Goal: Communication & Community: Share content

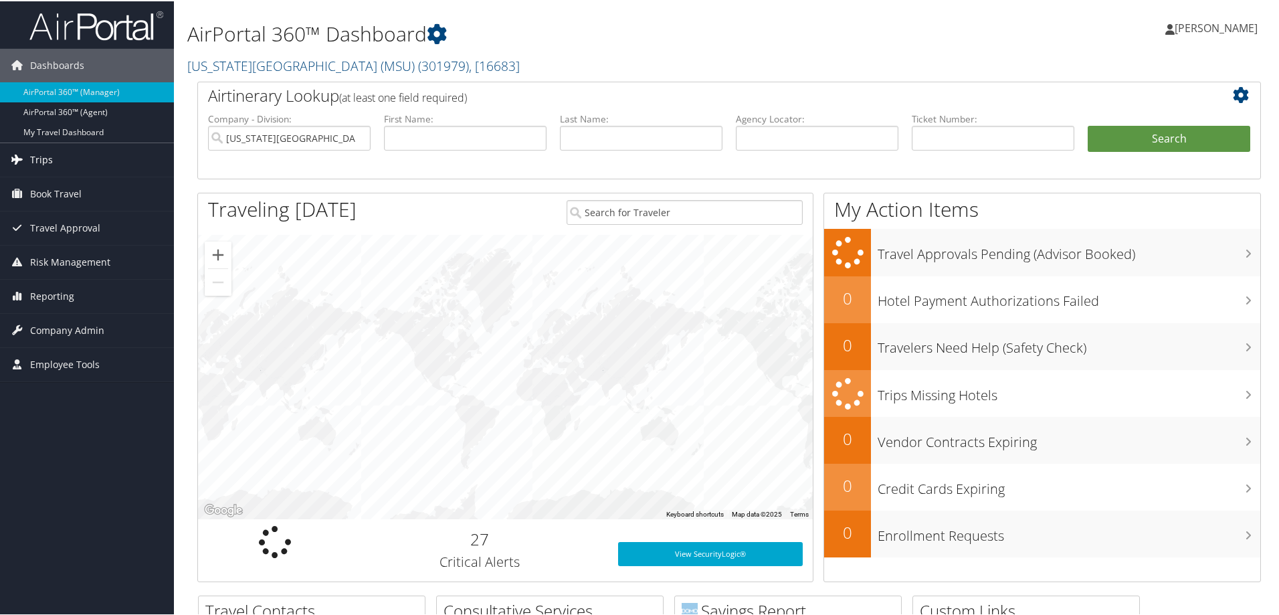
click at [40, 155] on span "Trips" at bounding box center [41, 158] width 23 height 33
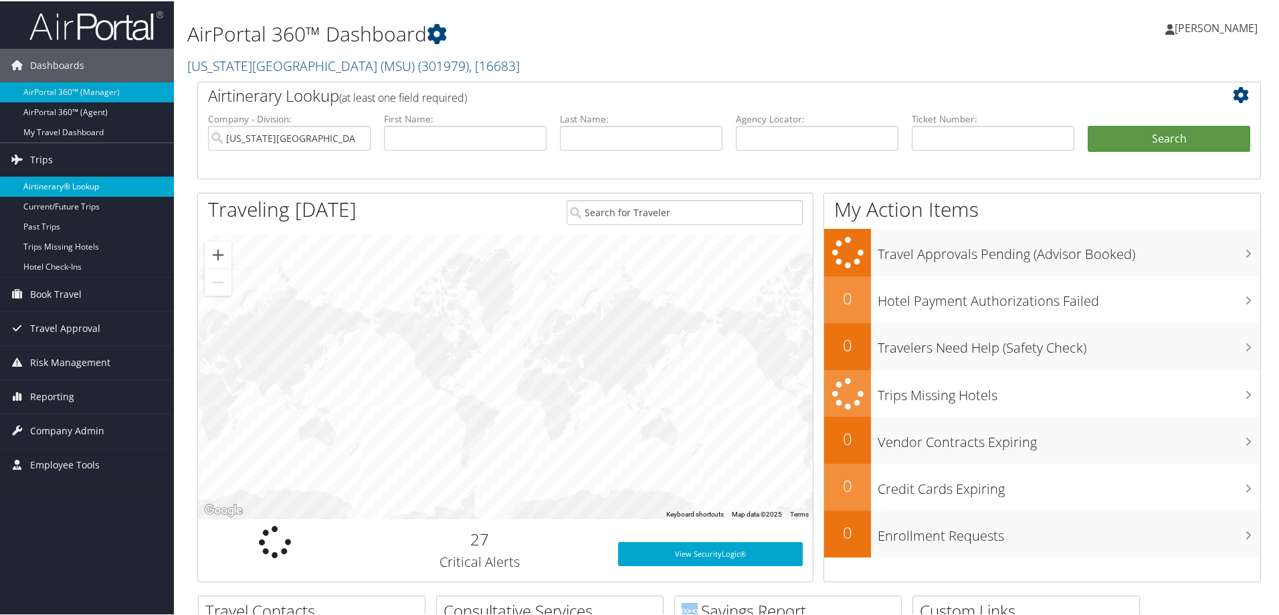
click at [53, 185] on link "Airtinerary® Lookup" at bounding box center [87, 185] width 174 height 20
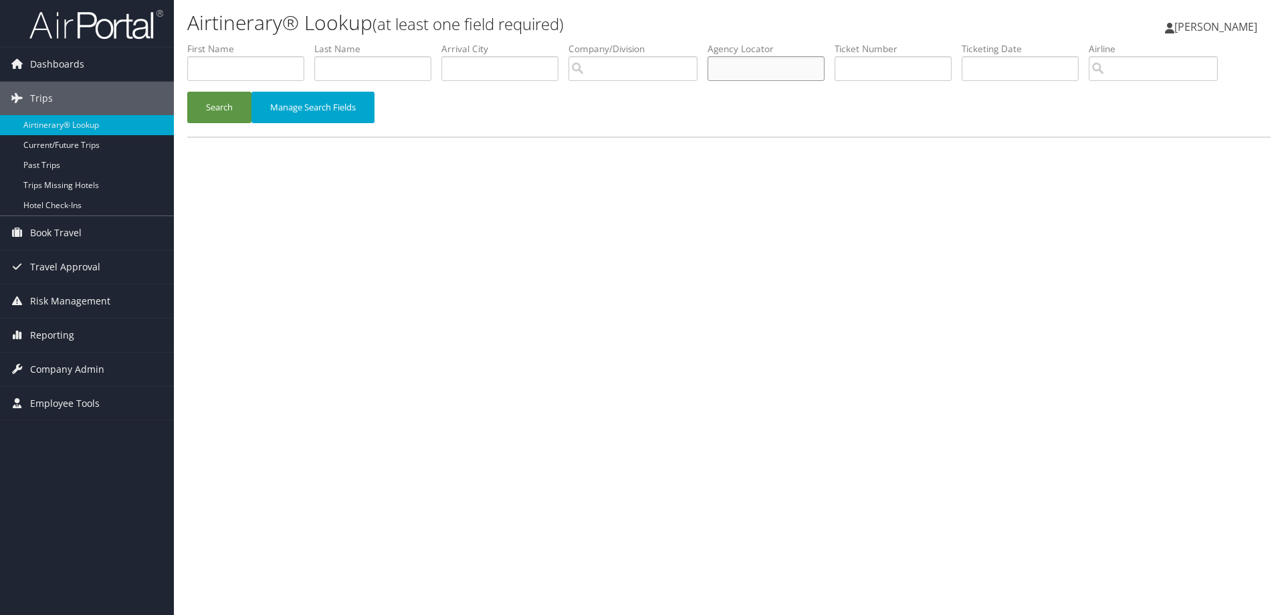
click at [762, 67] on input "text" at bounding box center [766, 68] width 117 height 25
click at [248, 64] on input "text" at bounding box center [245, 68] width 117 height 25
click at [392, 72] on input "text" at bounding box center [372, 68] width 117 height 25
type input "Mapp"
click at [256, 58] on input "text" at bounding box center [245, 68] width 117 height 25
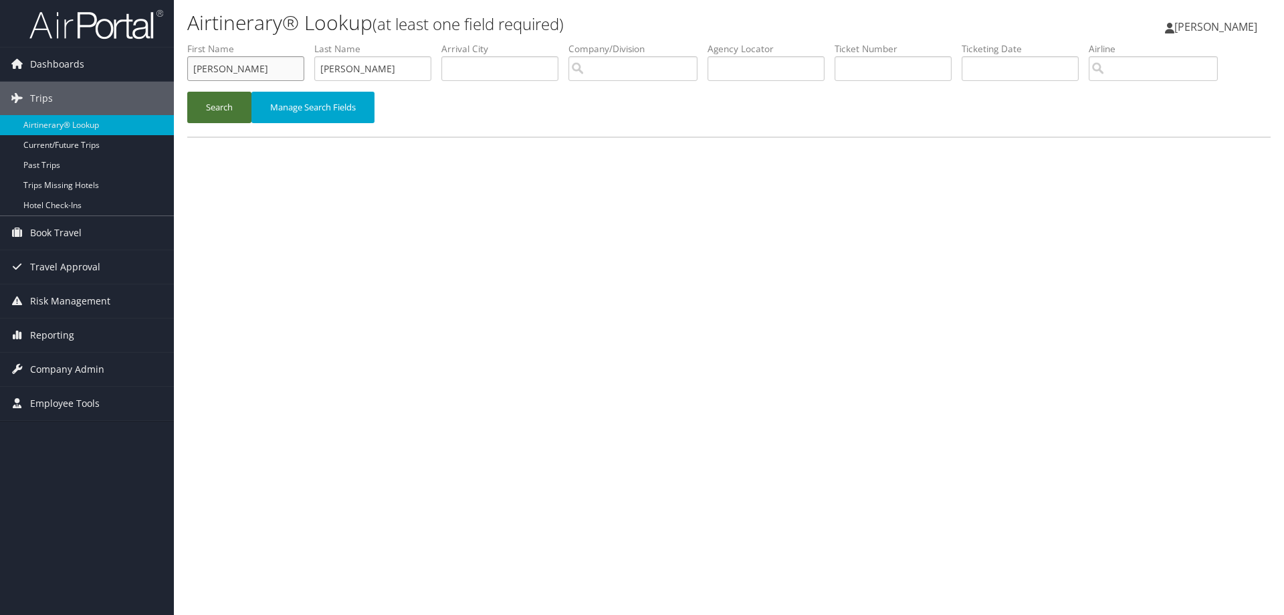
type input "Rennie"
click at [208, 112] on button "Search" at bounding box center [219, 107] width 64 height 31
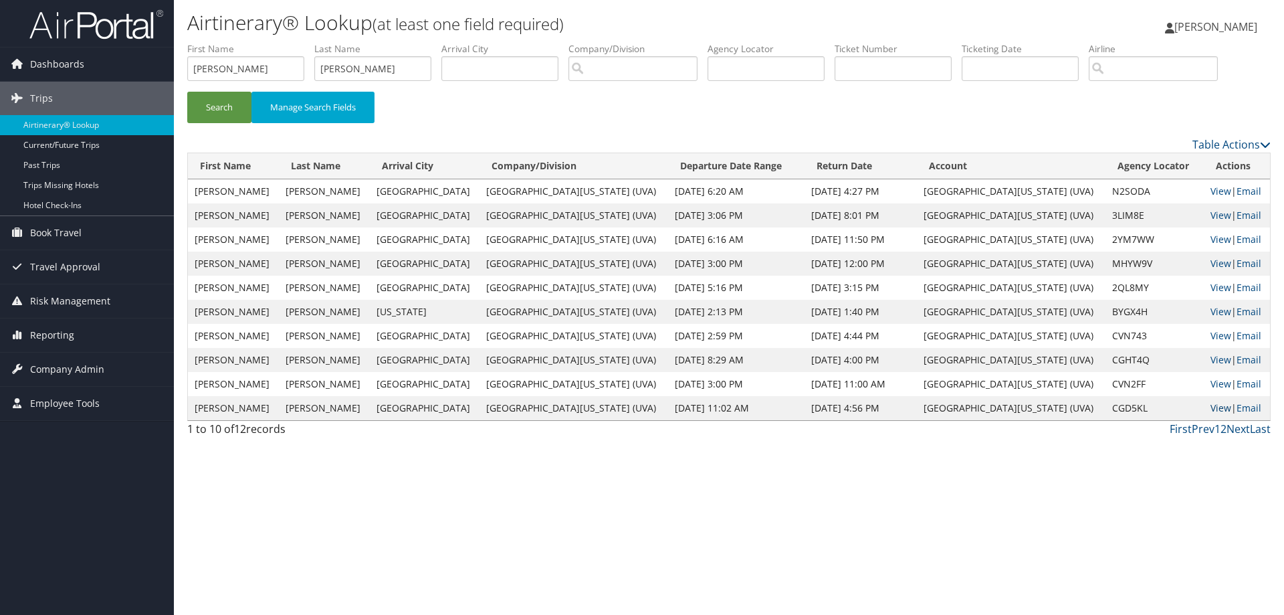
click at [1211, 409] on link "View" at bounding box center [1221, 407] width 21 height 13
click at [1211, 333] on link "View" at bounding box center [1221, 335] width 21 height 13
click at [1211, 355] on link "View" at bounding box center [1221, 359] width 21 height 13
click at [1213, 334] on link "View" at bounding box center [1221, 335] width 21 height 13
click at [1211, 354] on link "View" at bounding box center [1221, 359] width 21 height 13
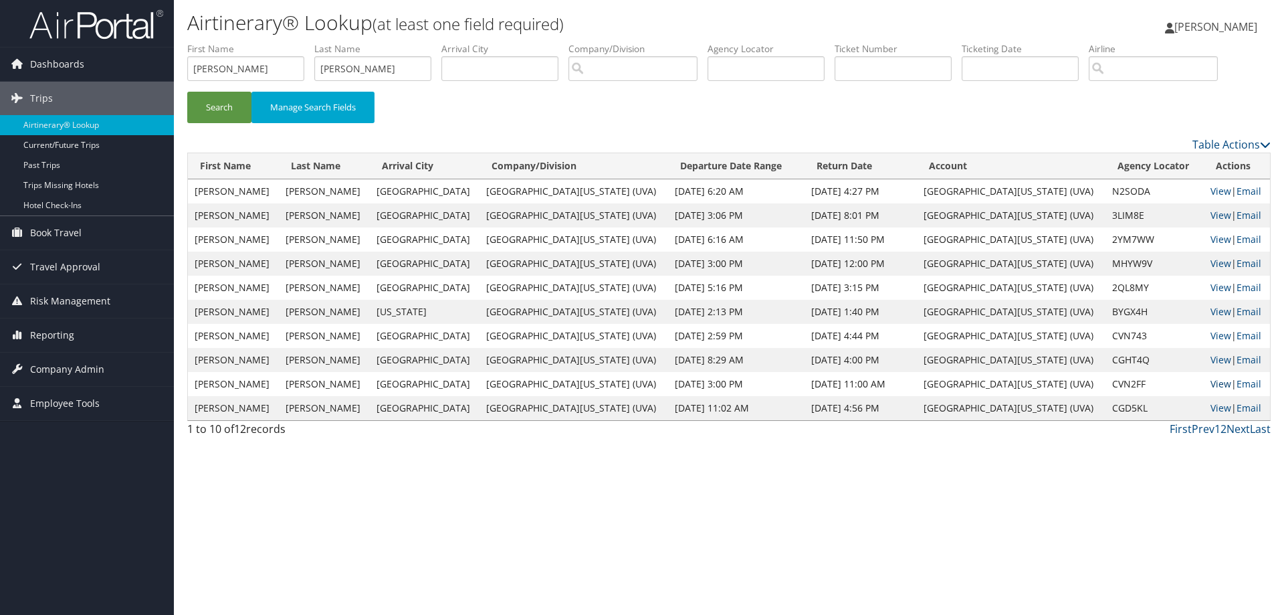
click at [1211, 383] on link "View" at bounding box center [1221, 383] width 21 height 13
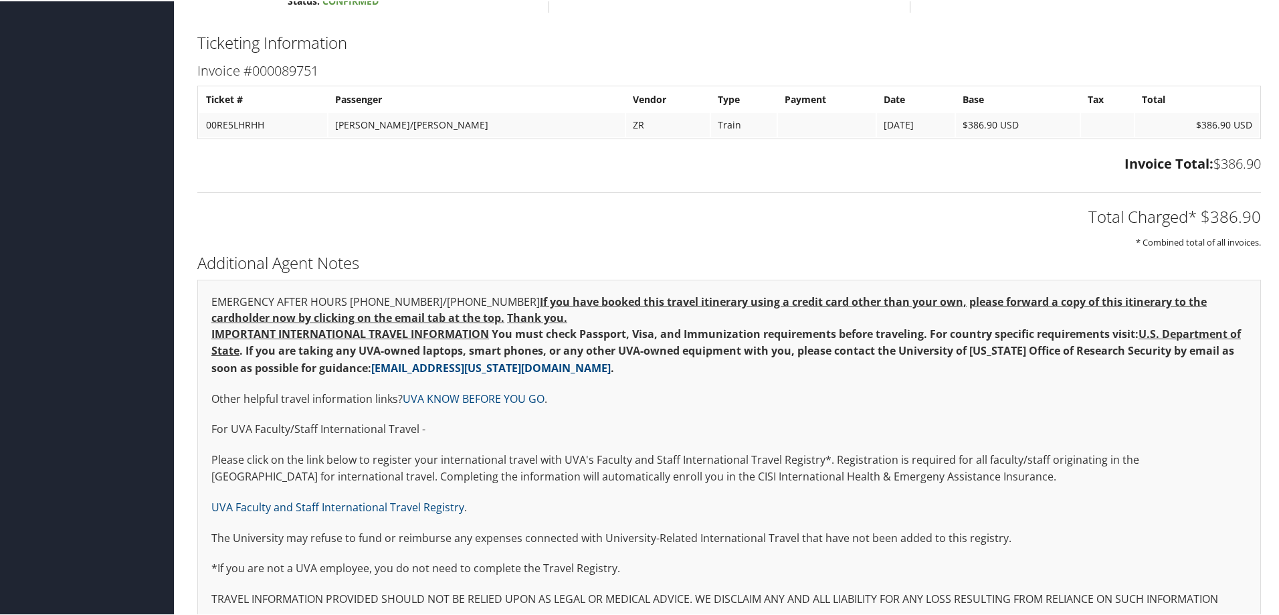
scroll to position [1472, 0]
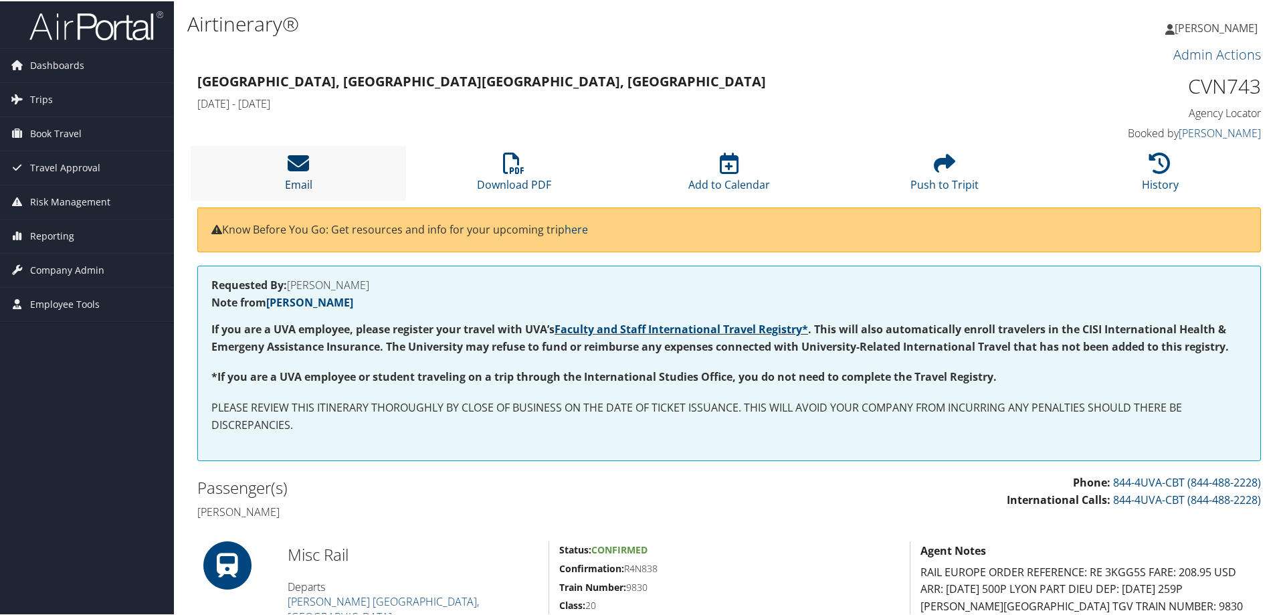
click at [306, 161] on icon at bounding box center [298, 161] width 21 height 21
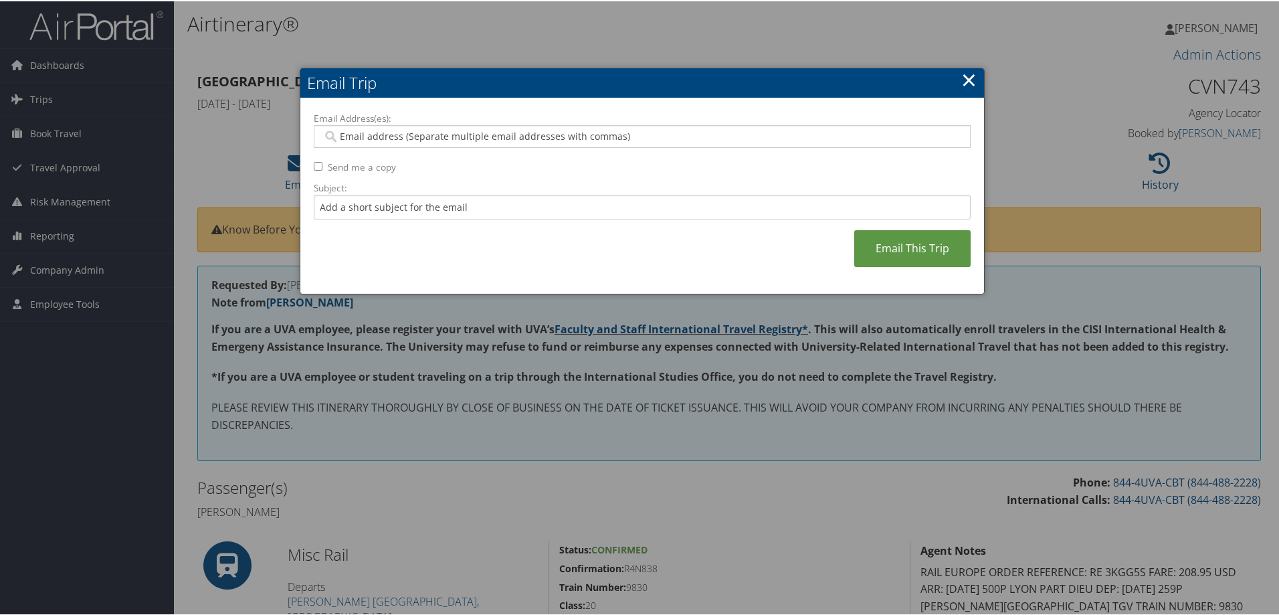
click at [364, 135] on input "Email Address(es):" at bounding box center [641, 134] width 639 height 13
type input "mapp@virginia.edu"
click at [533, 215] on input "Subject:" at bounding box center [642, 205] width 657 height 25
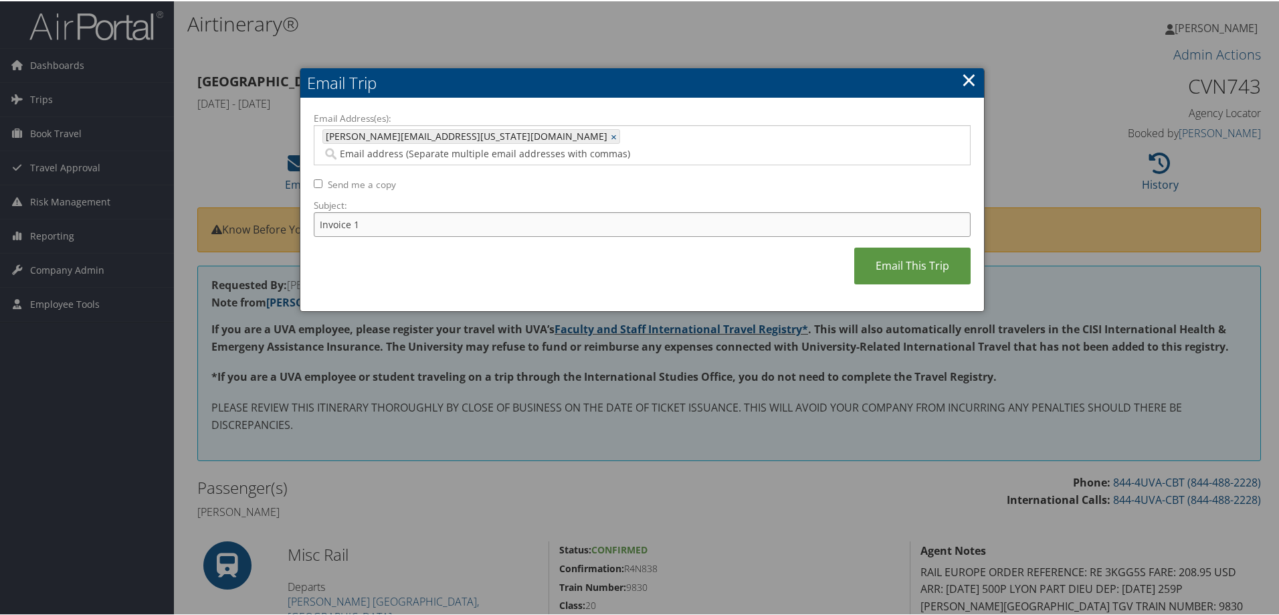
type input "Invoice 1"
click at [605, 268] on div "Email Address(es): mapp@virginia.edu mapp@virginia.edu × Send me a copy Subject…" at bounding box center [642, 203] width 657 height 187
click at [916, 258] on link "Email This Trip" at bounding box center [912, 264] width 116 height 37
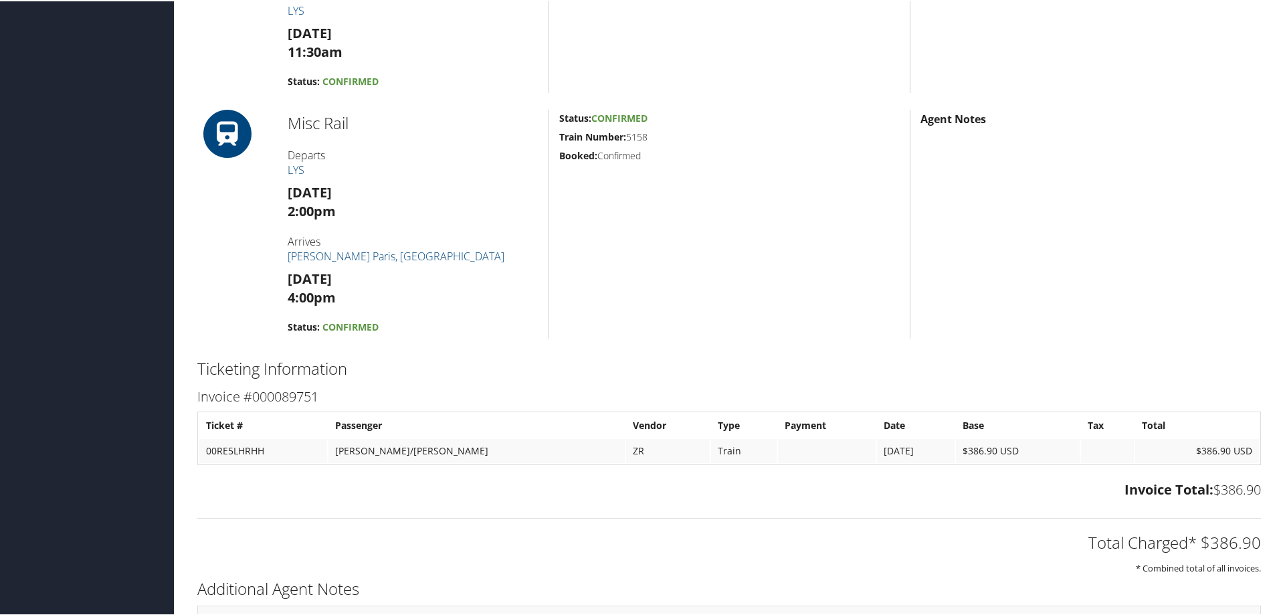
scroll to position [1606, 0]
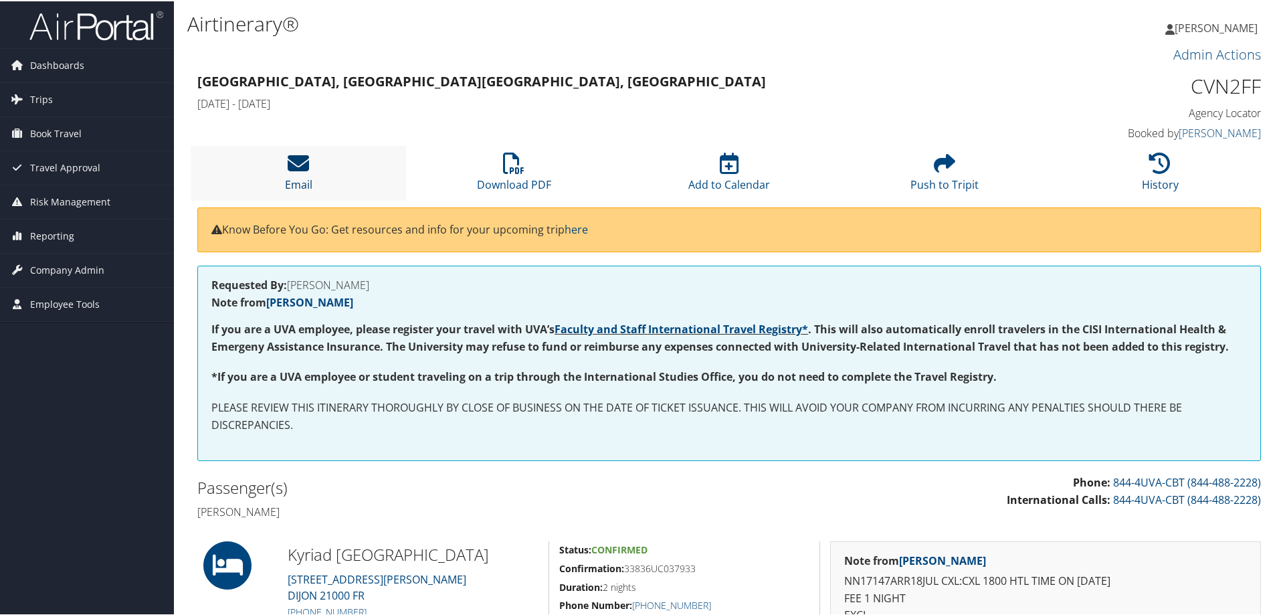
click at [287, 184] on link "Email" at bounding box center [298, 175] width 27 height 32
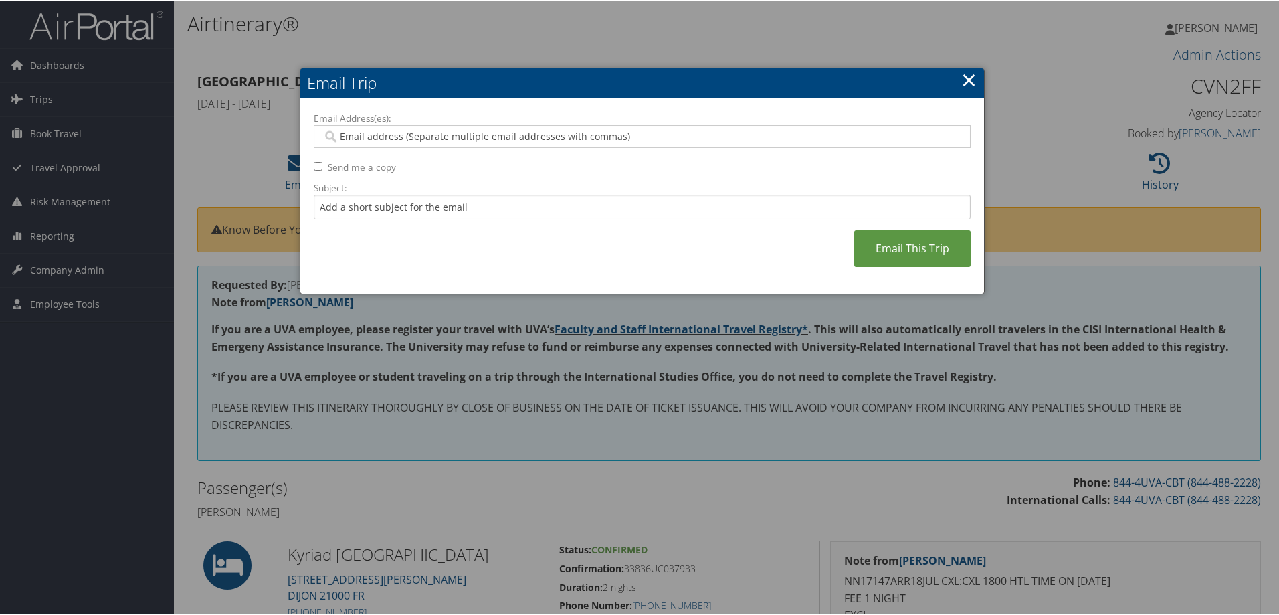
click at [407, 140] on input "Email Address(es):" at bounding box center [641, 134] width 639 height 13
type input "[PERSON_NAME]"
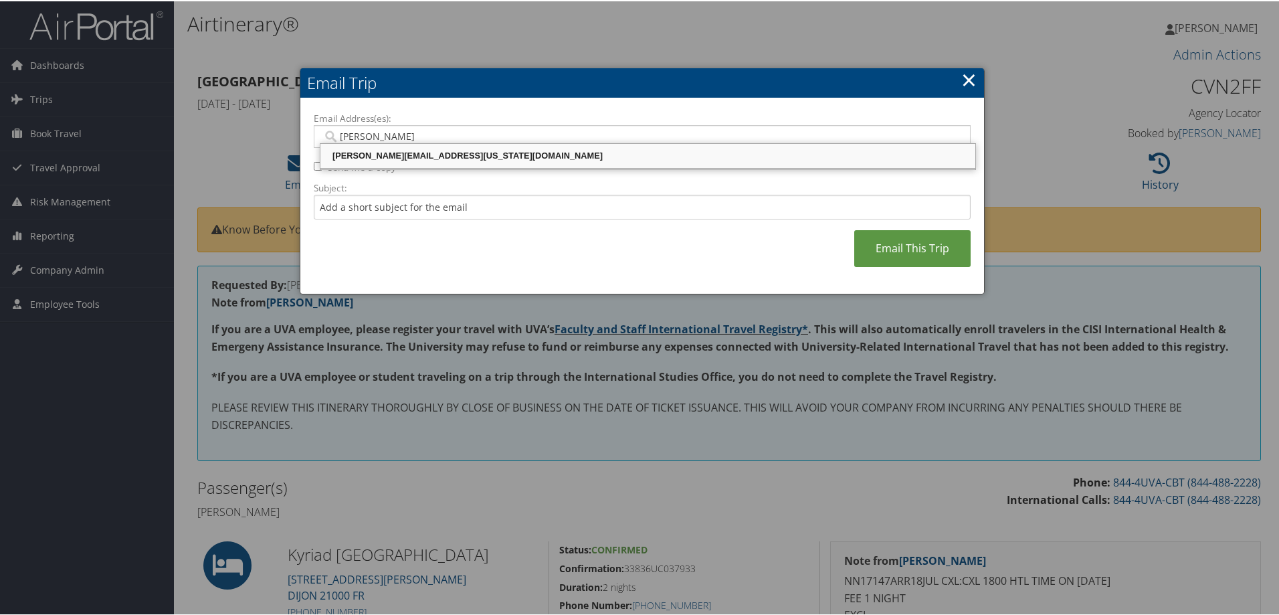
click at [395, 150] on div "[PERSON_NAME][EMAIL_ADDRESS][US_STATE][DOMAIN_NAME]" at bounding box center [647, 154] width 651 height 13
type input "[PERSON_NAME][EMAIL_ADDRESS][US_STATE][DOMAIN_NAME]"
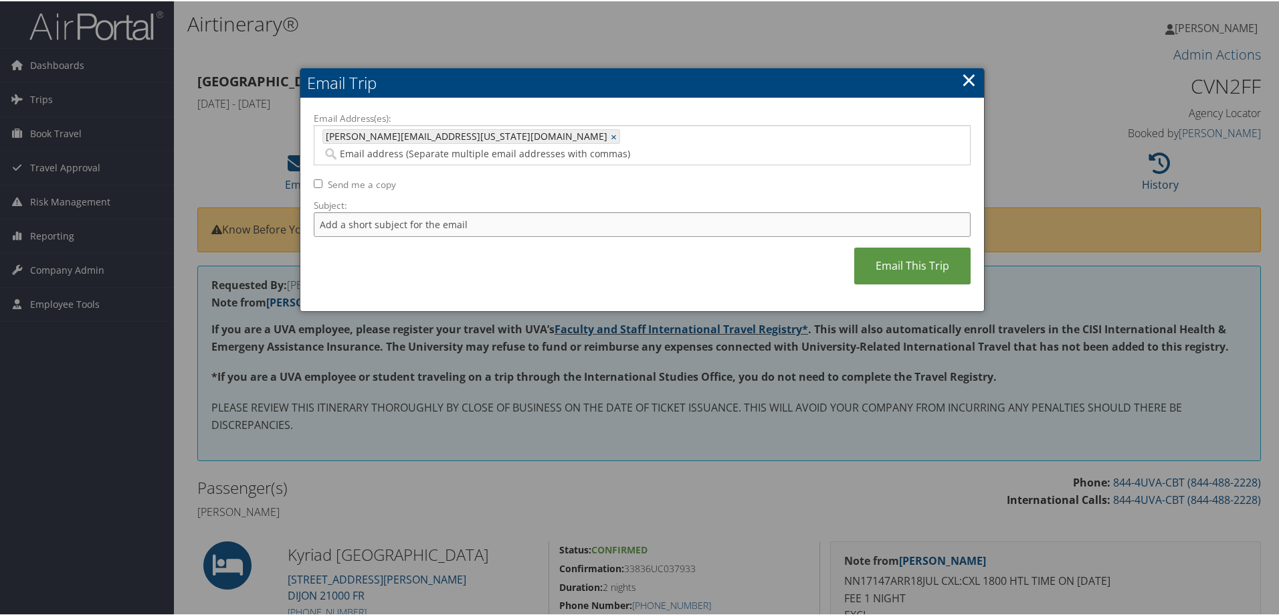
click at [360, 211] on input "Subject:" at bounding box center [642, 223] width 657 height 25
type input "Invoice 2"
click at [910, 257] on link "Email This Trip" at bounding box center [912, 264] width 116 height 37
